Goal: Information Seeking & Learning: Learn about a topic

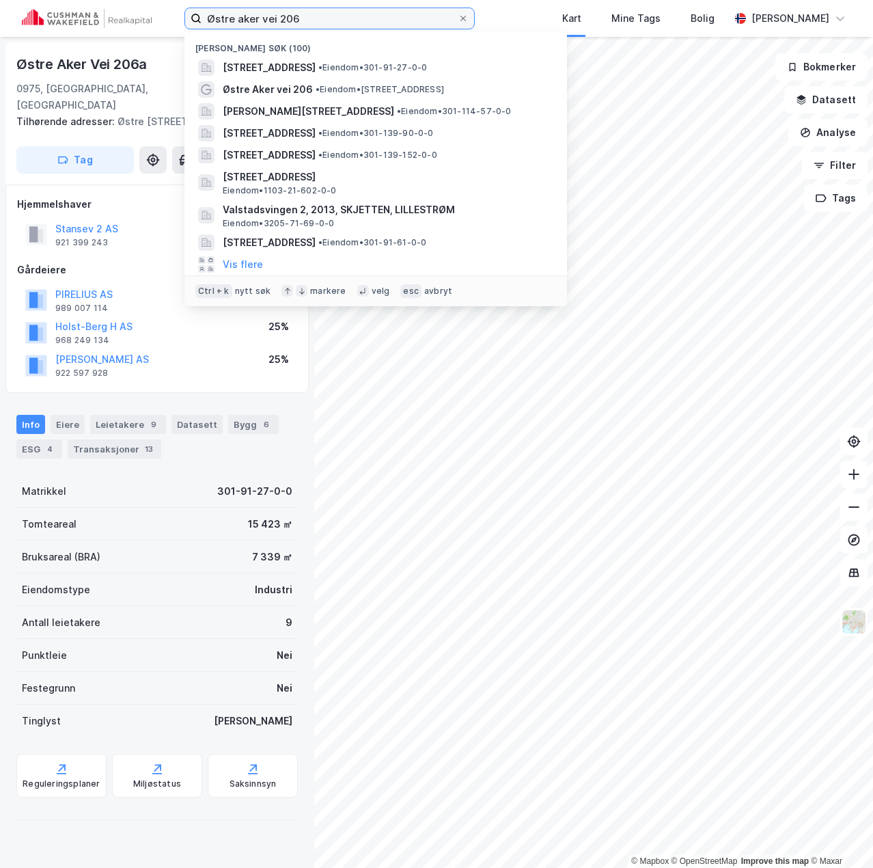
drag, startPoint x: 293, startPoint y: 21, endPoint x: 112, endPoint y: 26, distance: 181.1
click at [112, 26] on div "Østre aker vei 206 Nylige søk (100) [STREET_ADDRESS] • Eiendom • 301-91-27-0-0 …" at bounding box center [436, 18] width 873 height 37
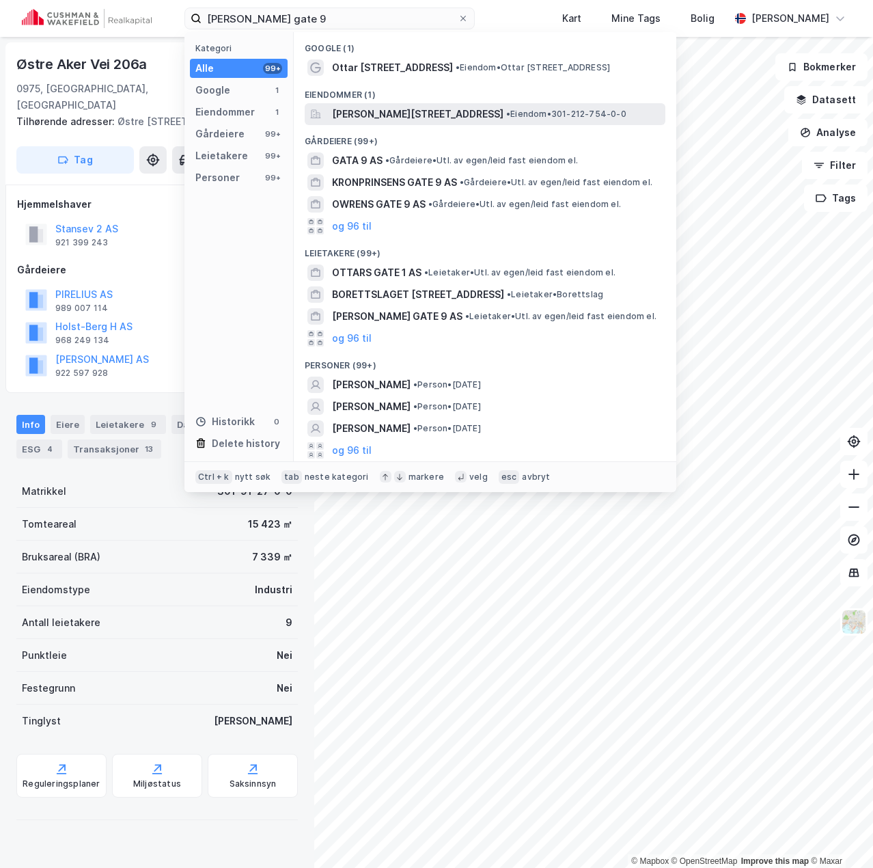
click at [363, 120] on span "[PERSON_NAME][STREET_ADDRESS]" at bounding box center [418, 114] width 172 height 16
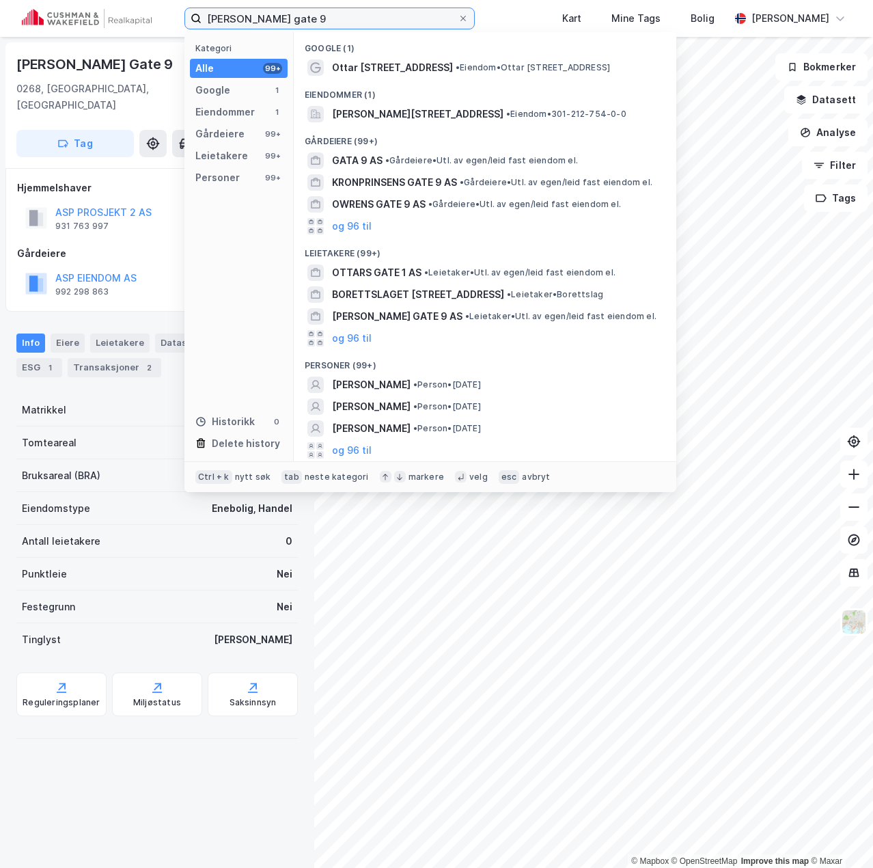
drag, startPoint x: 319, startPoint y: 16, endPoint x: 145, endPoint y: 16, distance: 174.2
click at [145, 16] on div "[PERSON_NAME] gate 9 Kategori Alle 99+ Google 1 Eiendommer 1 Gårdeiere 99+ Leie…" at bounding box center [436, 18] width 873 height 37
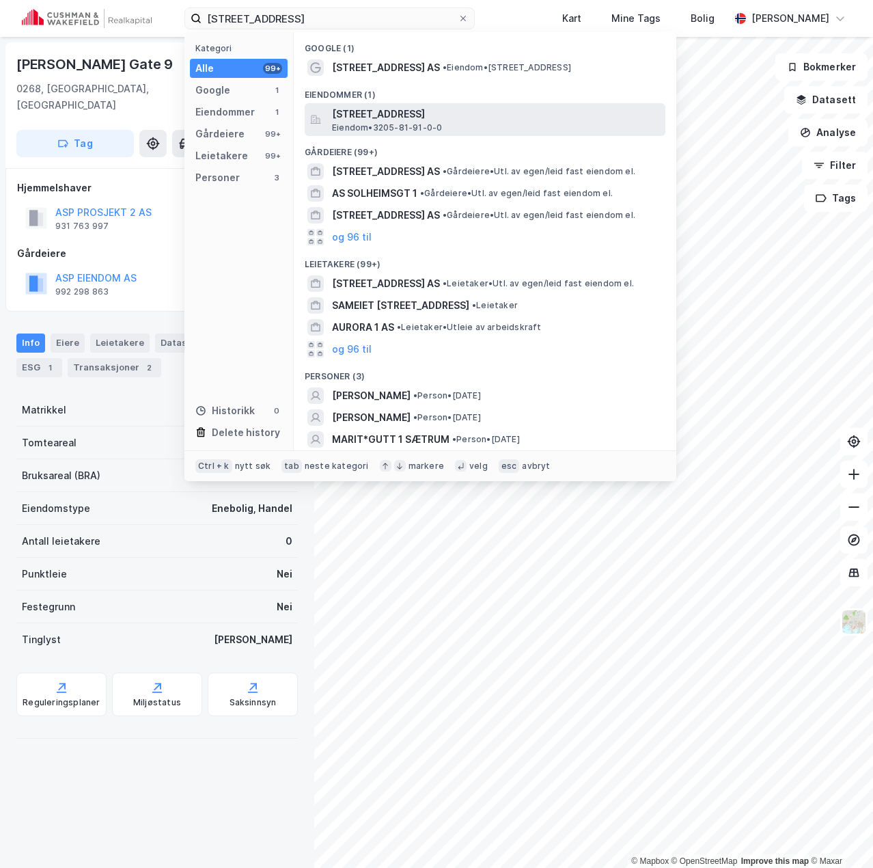
click at [378, 115] on span "[STREET_ADDRESS]" at bounding box center [496, 114] width 328 height 16
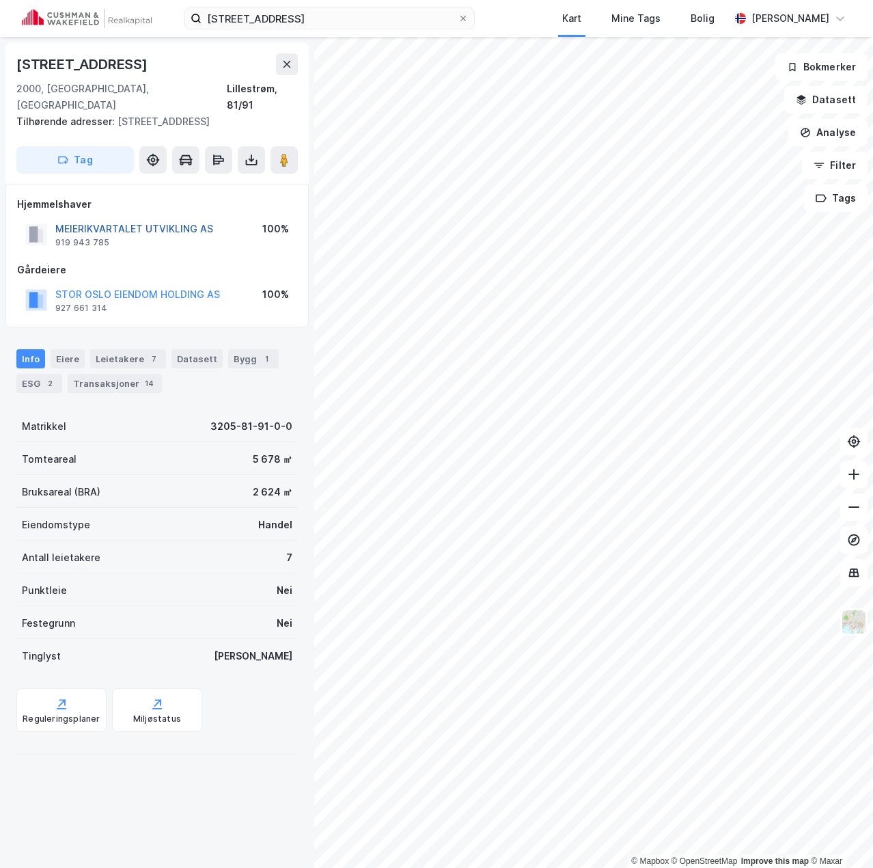
click at [0, 0] on button "MEIERIKVARTALET UTVIKLING AS" at bounding box center [0, 0] width 0 height 0
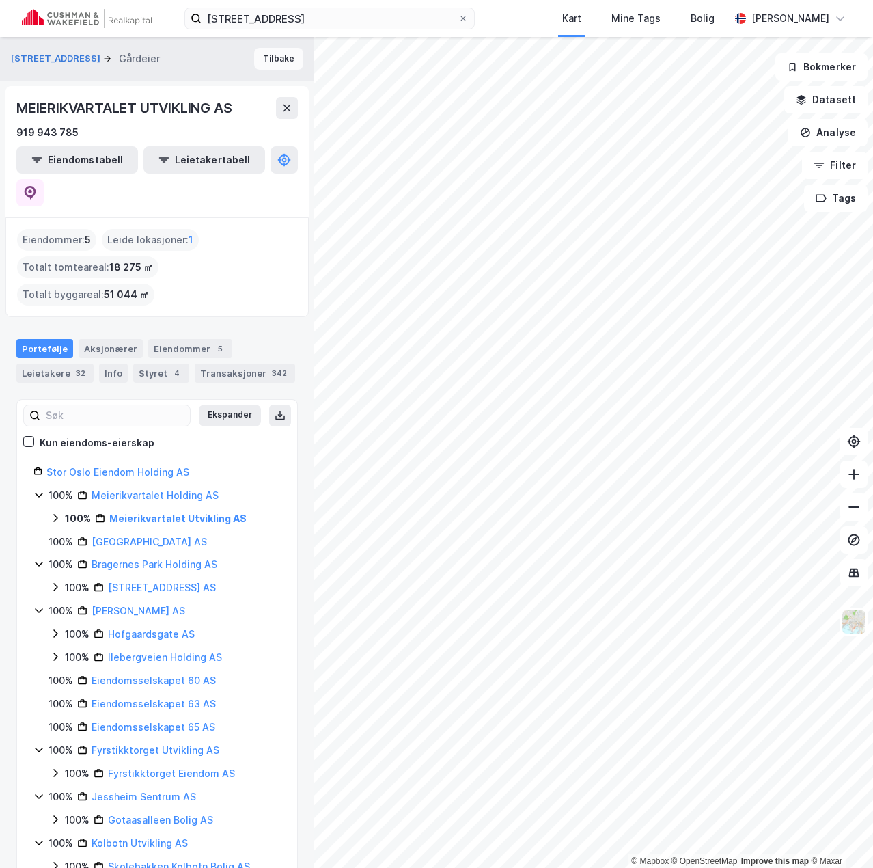
click at [261, 57] on button "Tilbake" at bounding box center [278, 59] width 49 height 22
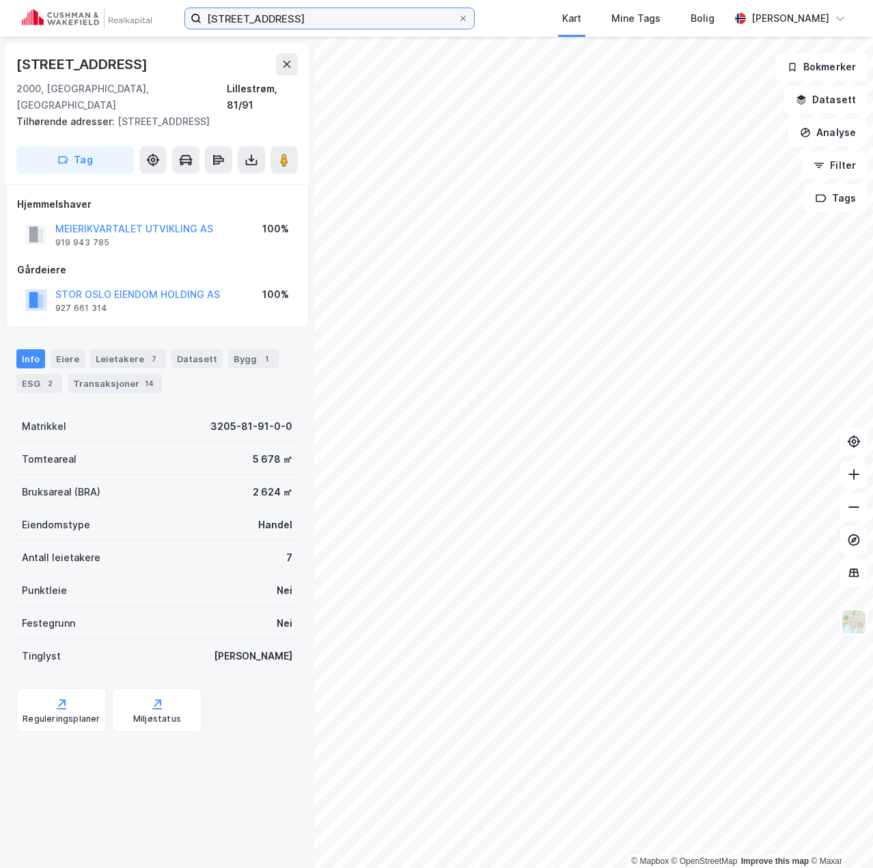
drag, startPoint x: 300, startPoint y: 23, endPoint x: 133, endPoint y: 20, distance: 166.7
click at [134, 20] on div "solheimsgata 1 Kart Mine Tags Bolig [PERSON_NAME]" at bounding box center [436, 18] width 873 height 37
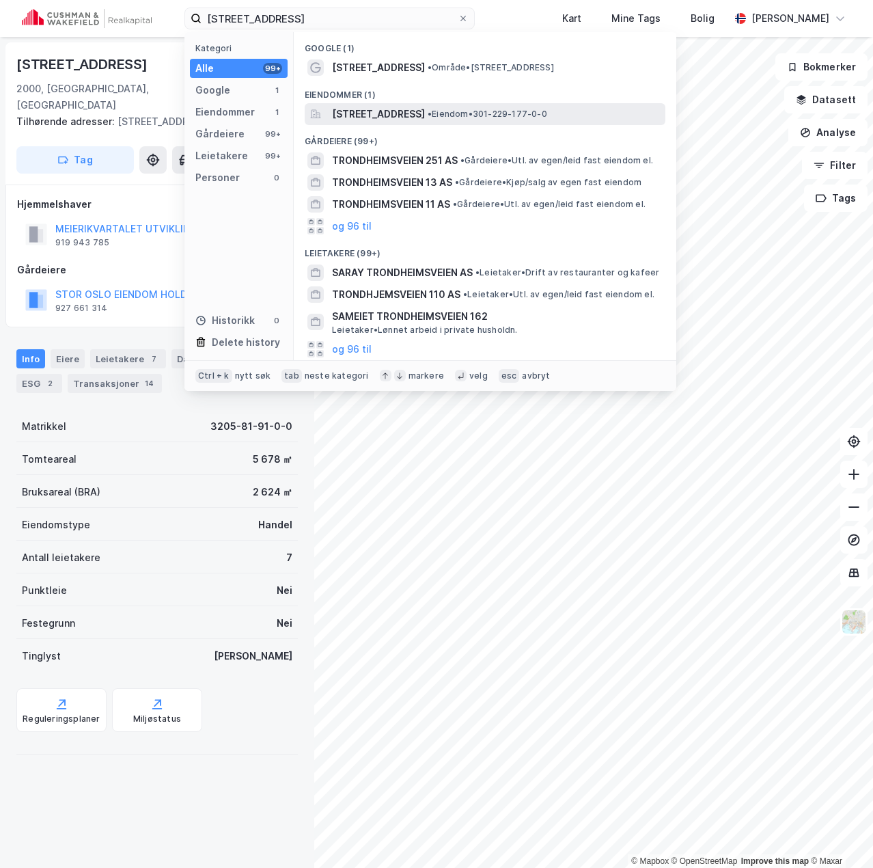
click at [398, 107] on span "[STREET_ADDRESS]" at bounding box center [378, 114] width 93 height 16
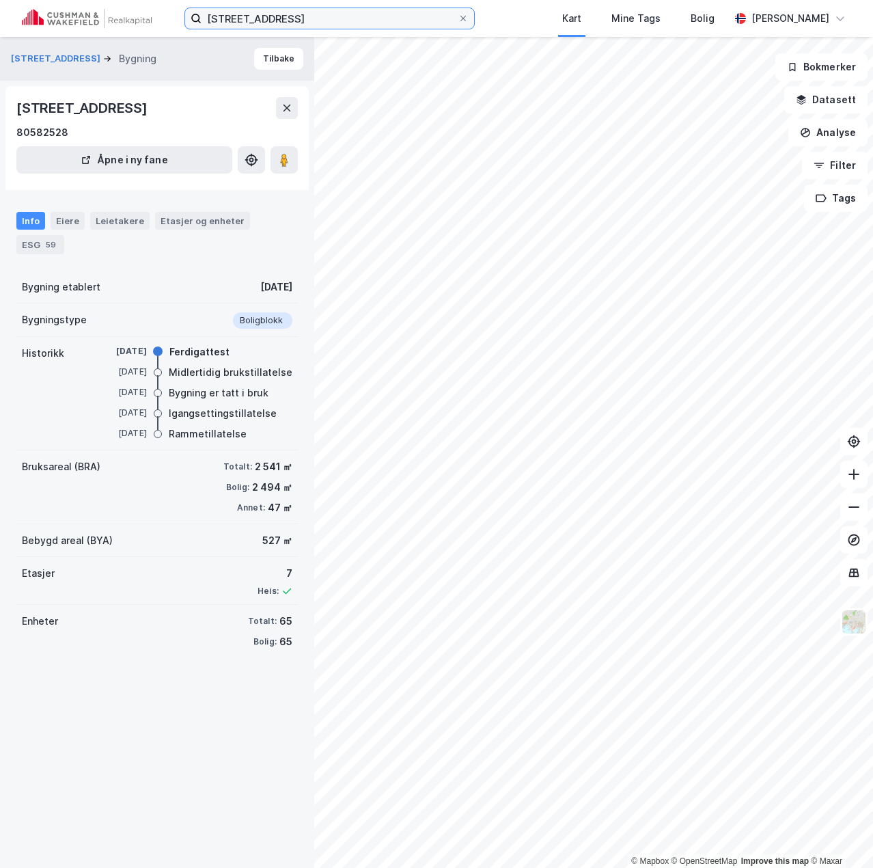
drag, startPoint x: 333, startPoint y: 16, endPoint x: -1, endPoint y: 15, distance: 334.8
click at [0, 15] on html "[STREET_ADDRESS] Kart Mine Tags Bolig [PERSON_NAME] © Mapbox © OpenStreetMap Im…" at bounding box center [436, 434] width 873 height 868
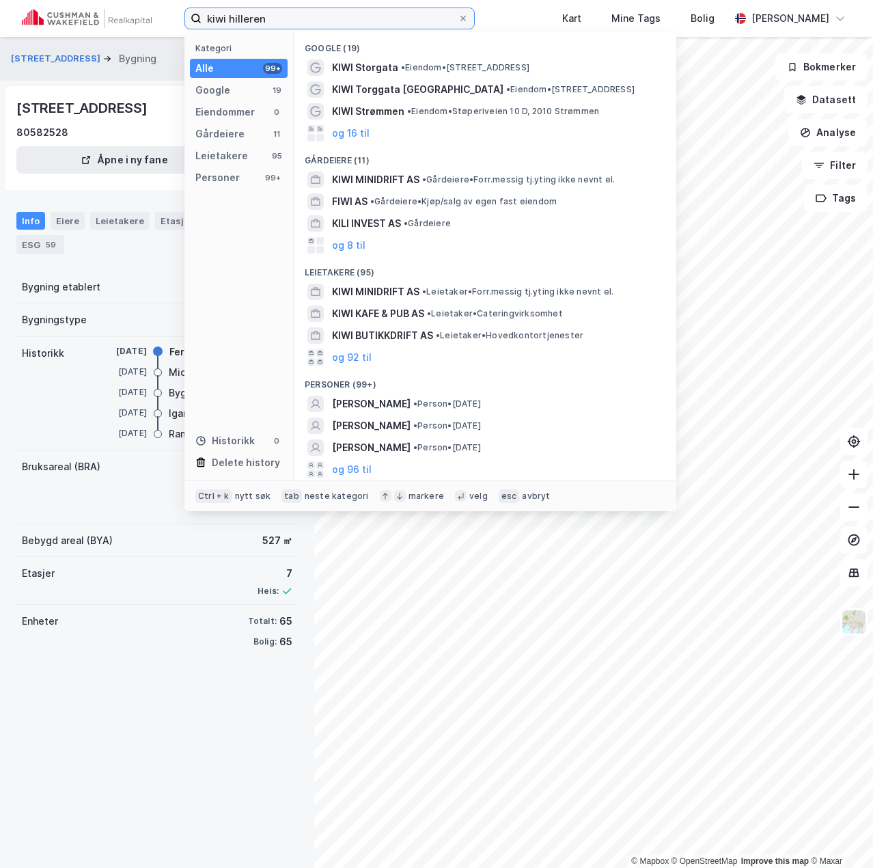
type input "kiwi hilleren"
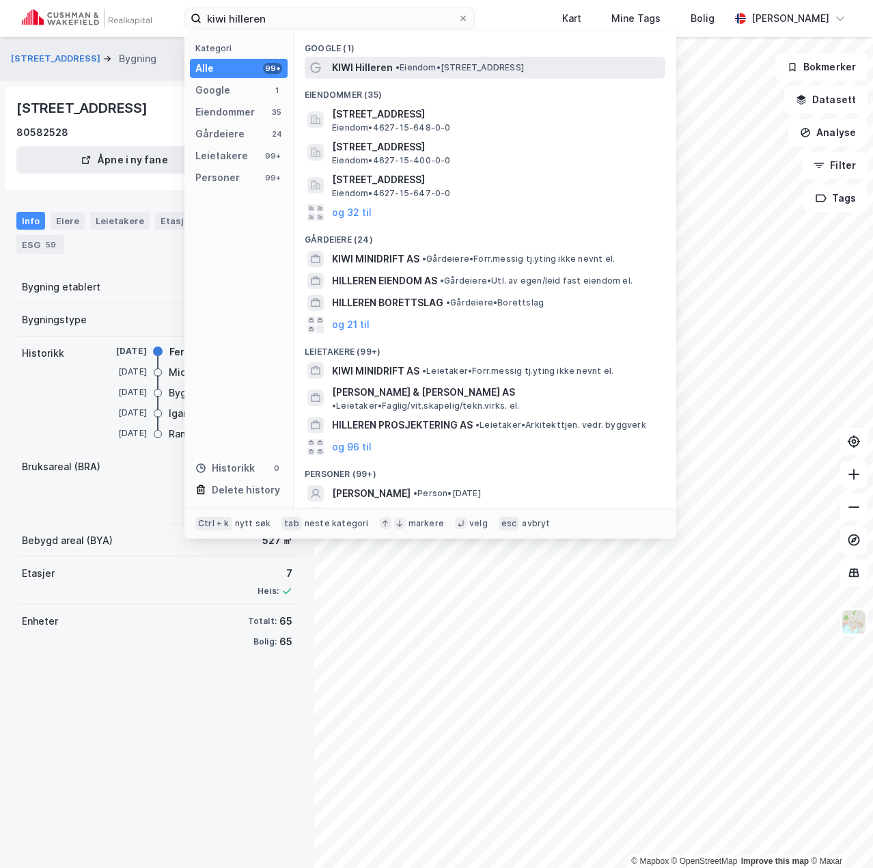
click at [409, 72] on span "• Eiendom • [STREET_ADDRESS]" at bounding box center [460, 67] width 128 height 11
